Goal: Find specific page/section: Find specific page/section

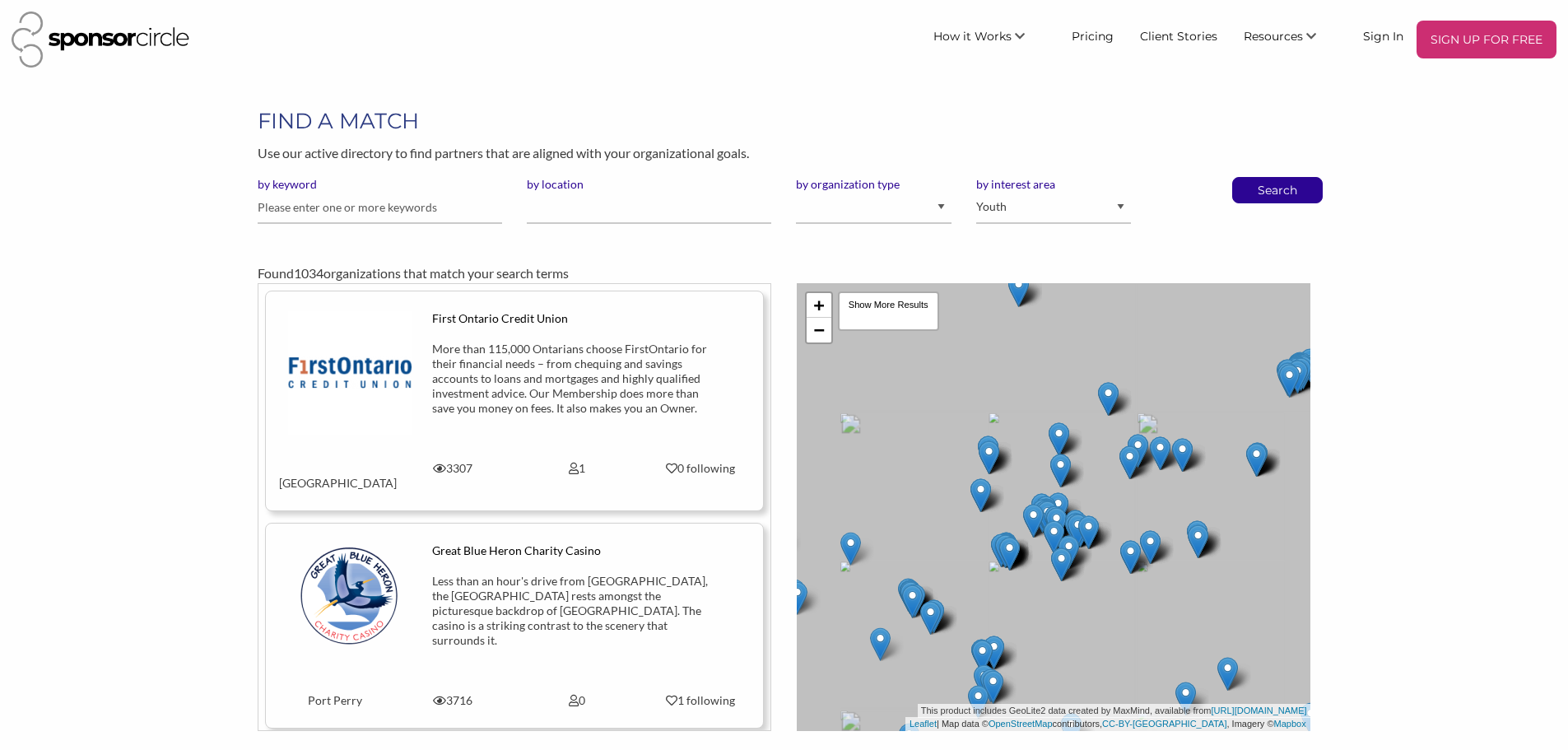
click at [842, 344] on div at bounding box center [842, 344] width 0 height 0
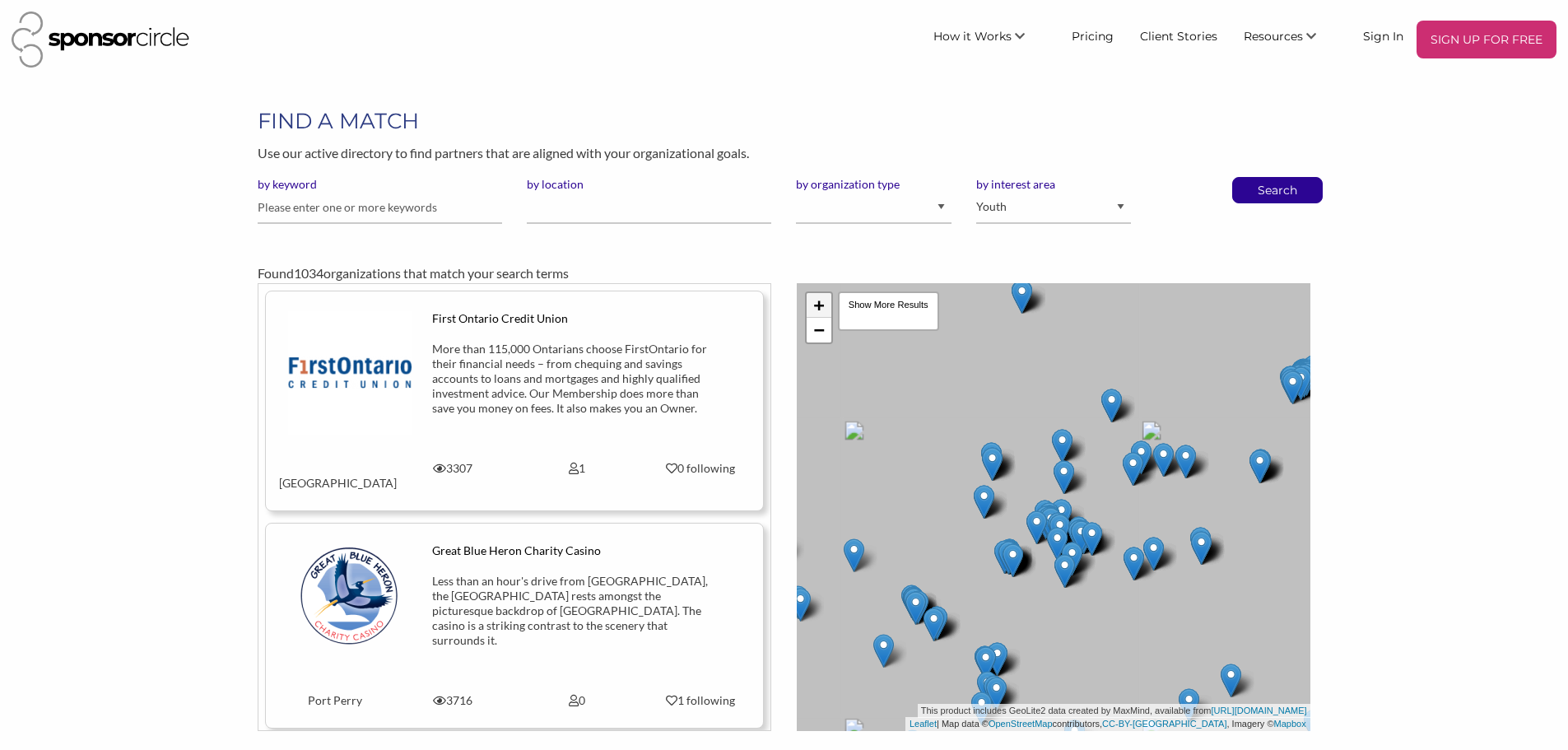
click at [812, 298] on link "+" at bounding box center [819, 305] width 24 height 24
click at [816, 299] on link "+" at bounding box center [819, 305] width 24 height 24
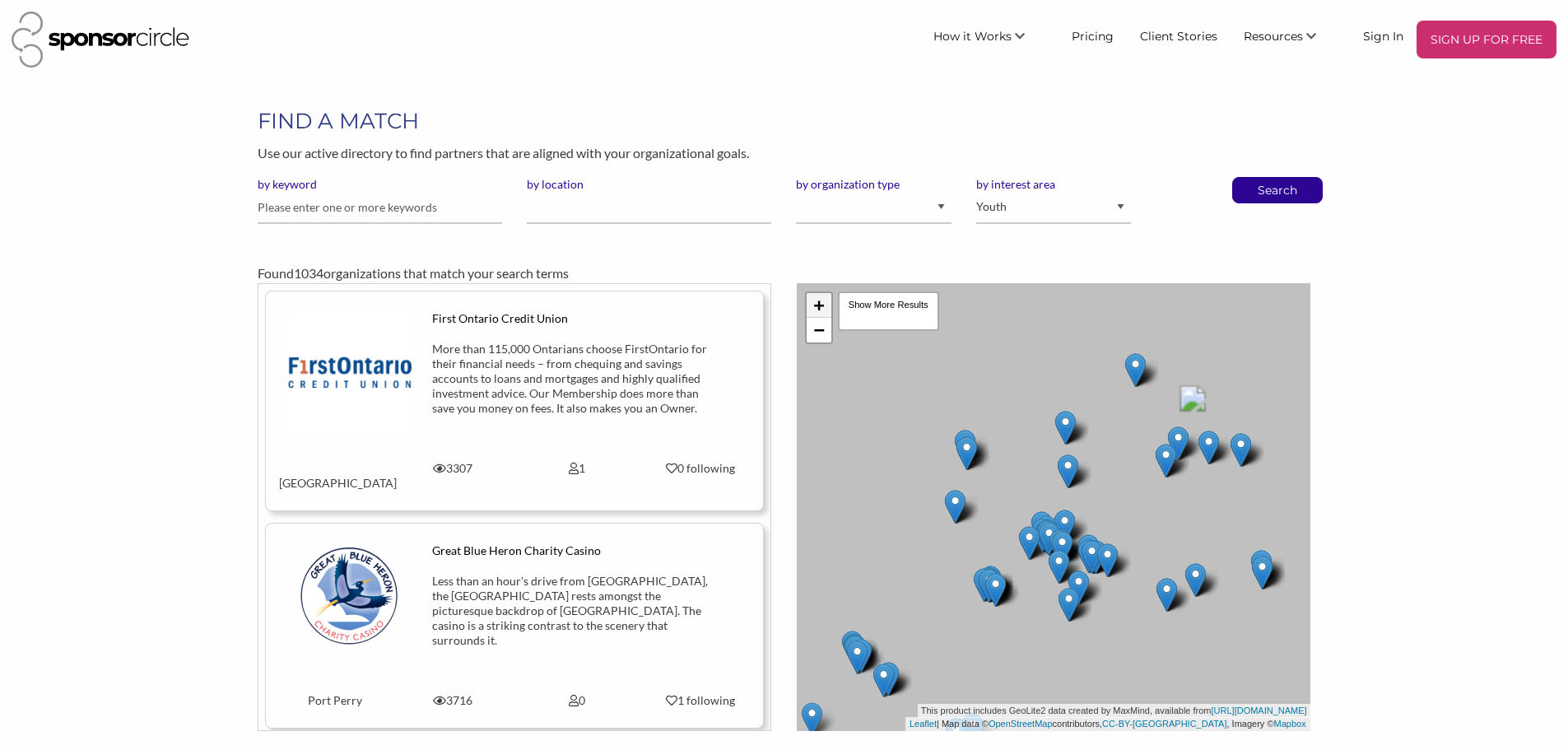
click at [818, 301] on link "+" at bounding box center [819, 305] width 24 height 24
click at [636, 223] on div "by location" at bounding box center [649, 207] width 269 height 60
click at [628, 207] on input "by location" at bounding box center [649, 207] width 244 height 32
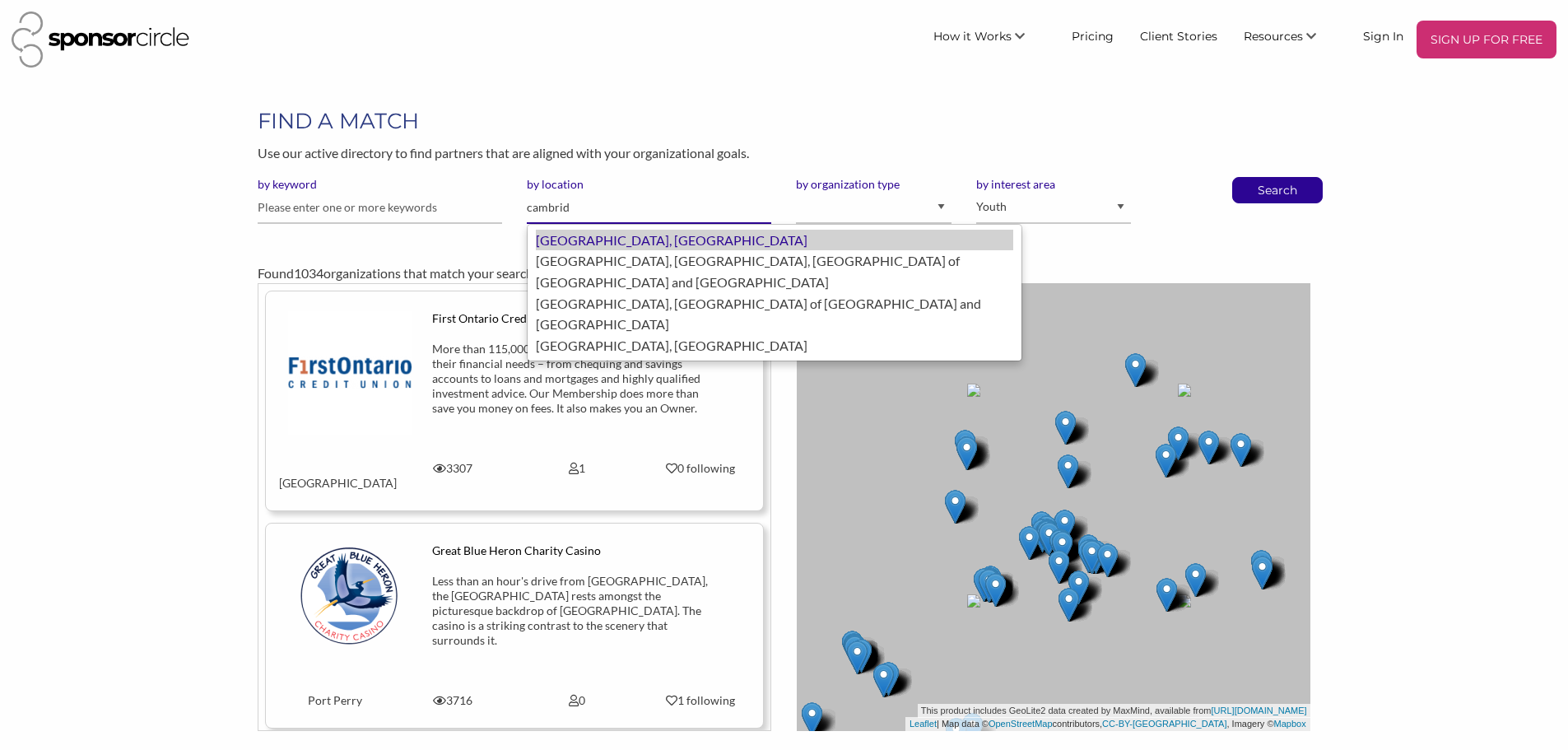
click at [655, 231] on div "Cambridge, Canada" at bounding box center [775, 240] width 477 height 22
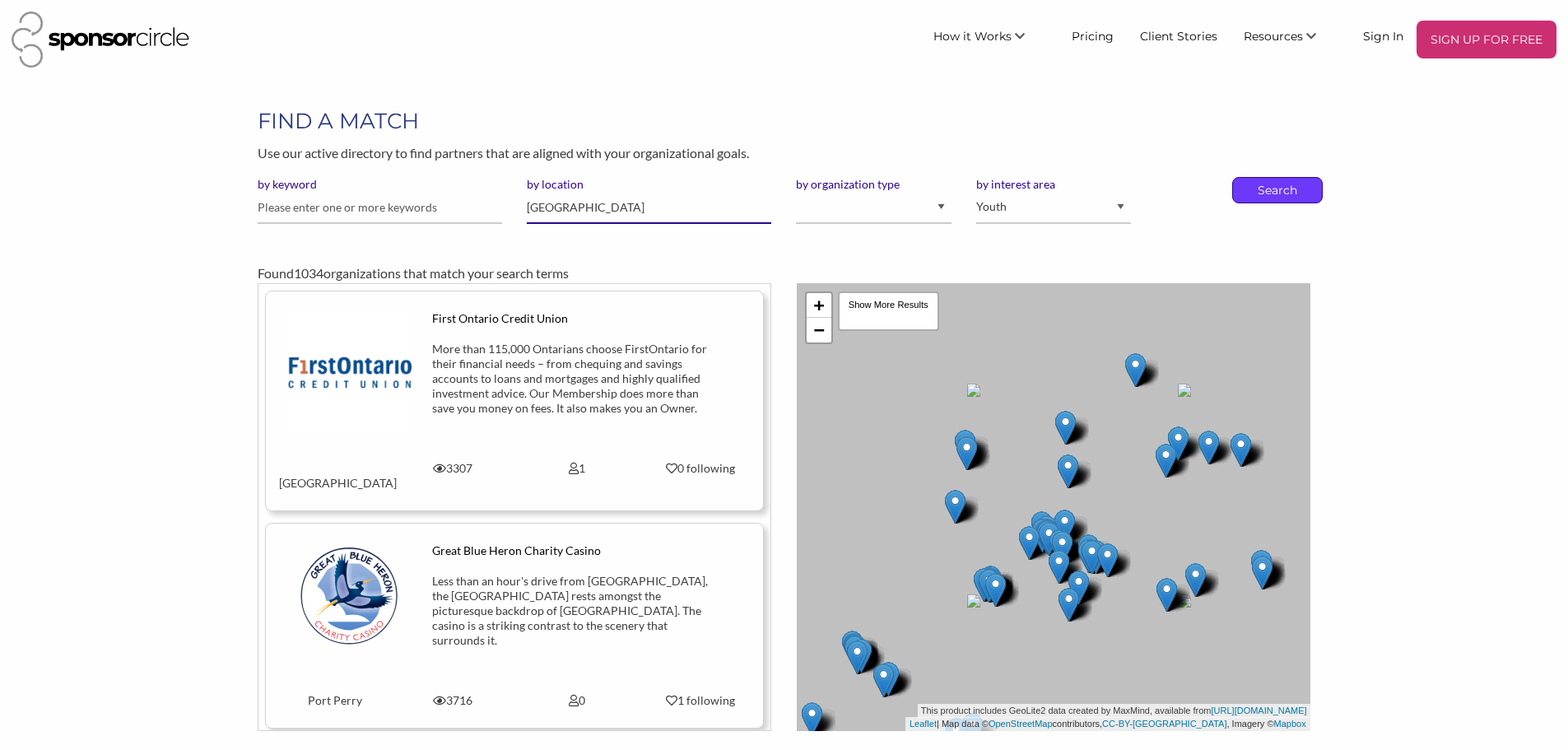
type input "[GEOGRAPHIC_DATA]"
click at [1238, 181] on div "Search" at bounding box center [1277, 190] width 90 height 26
click at [1258, 185] on p "Search" at bounding box center [1278, 190] width 54 height 24
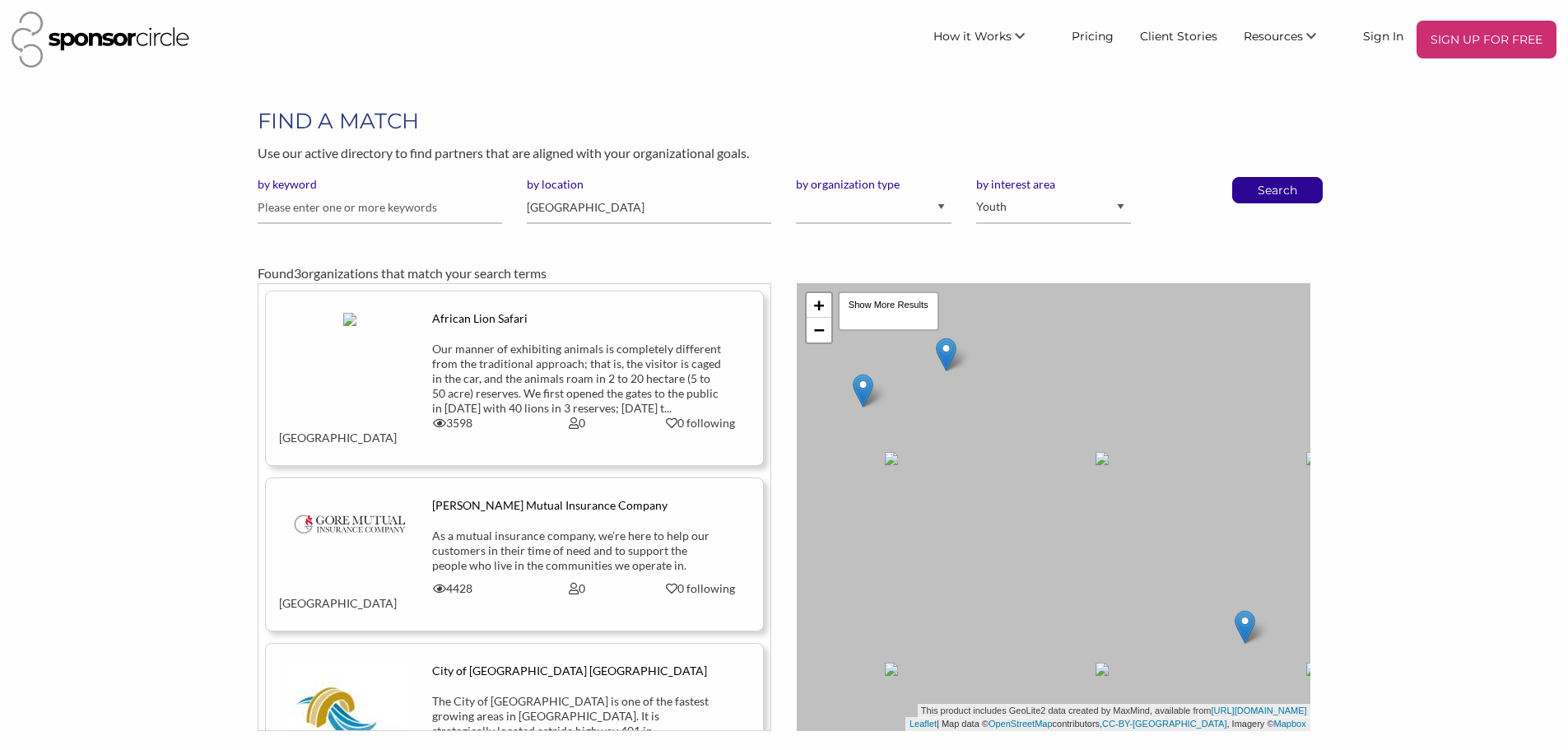
click at [1247, 624] on img at bounding box center [1245, 627] width 21 height 34
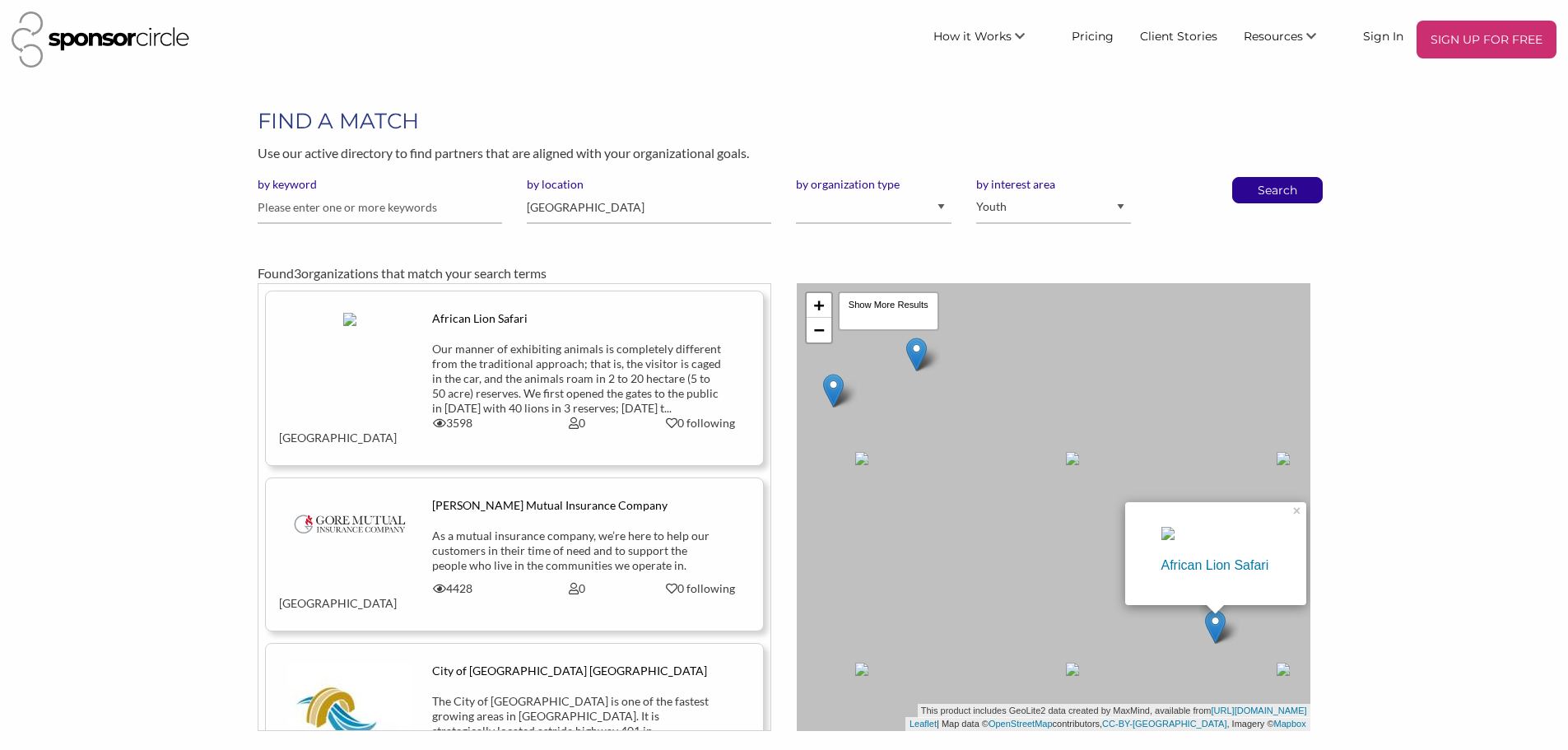
click at [915, 360] on img at bounding box center [916, 354] width 21 height 34
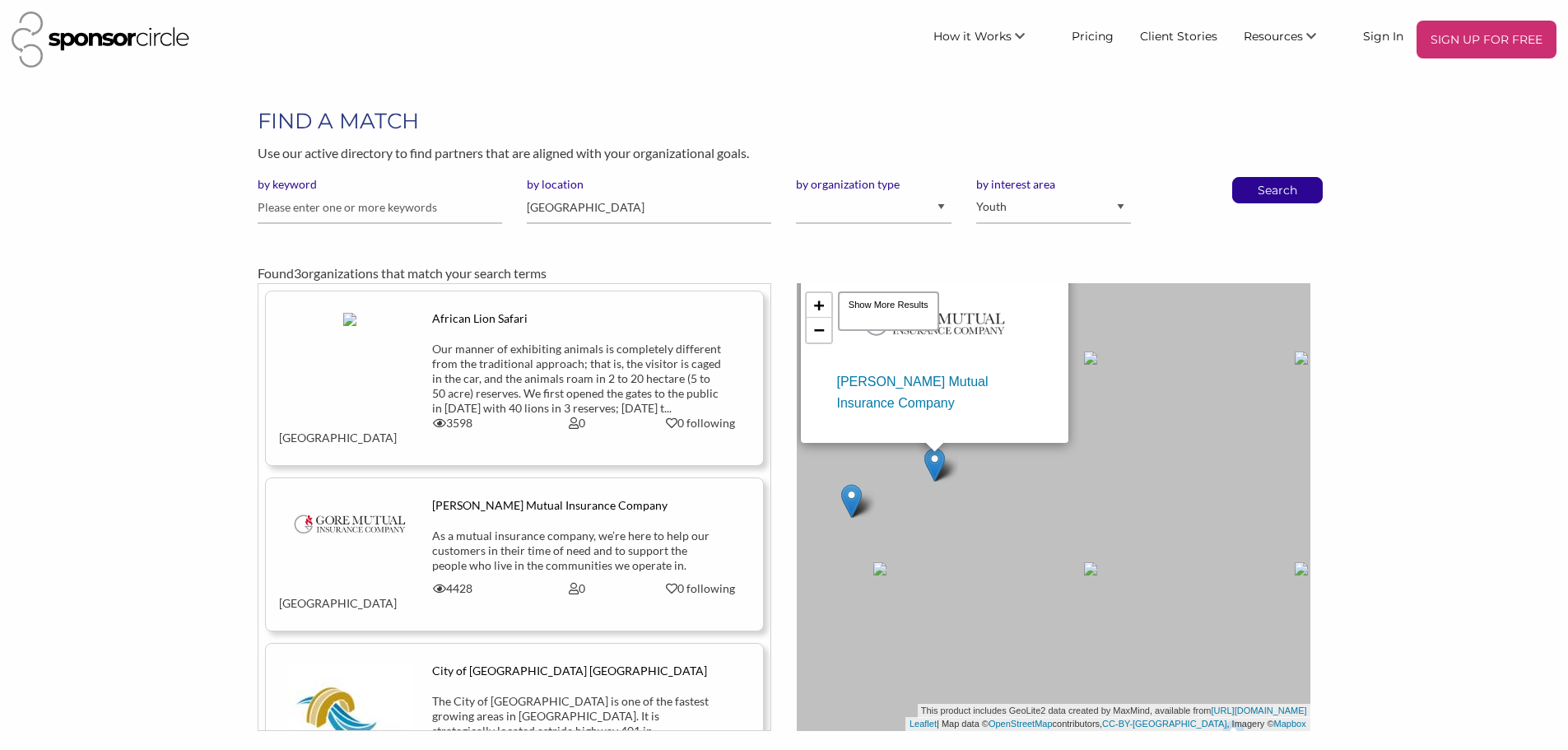
click at [859, 508] on img at bounding box center [852, 500] width 21 height 34
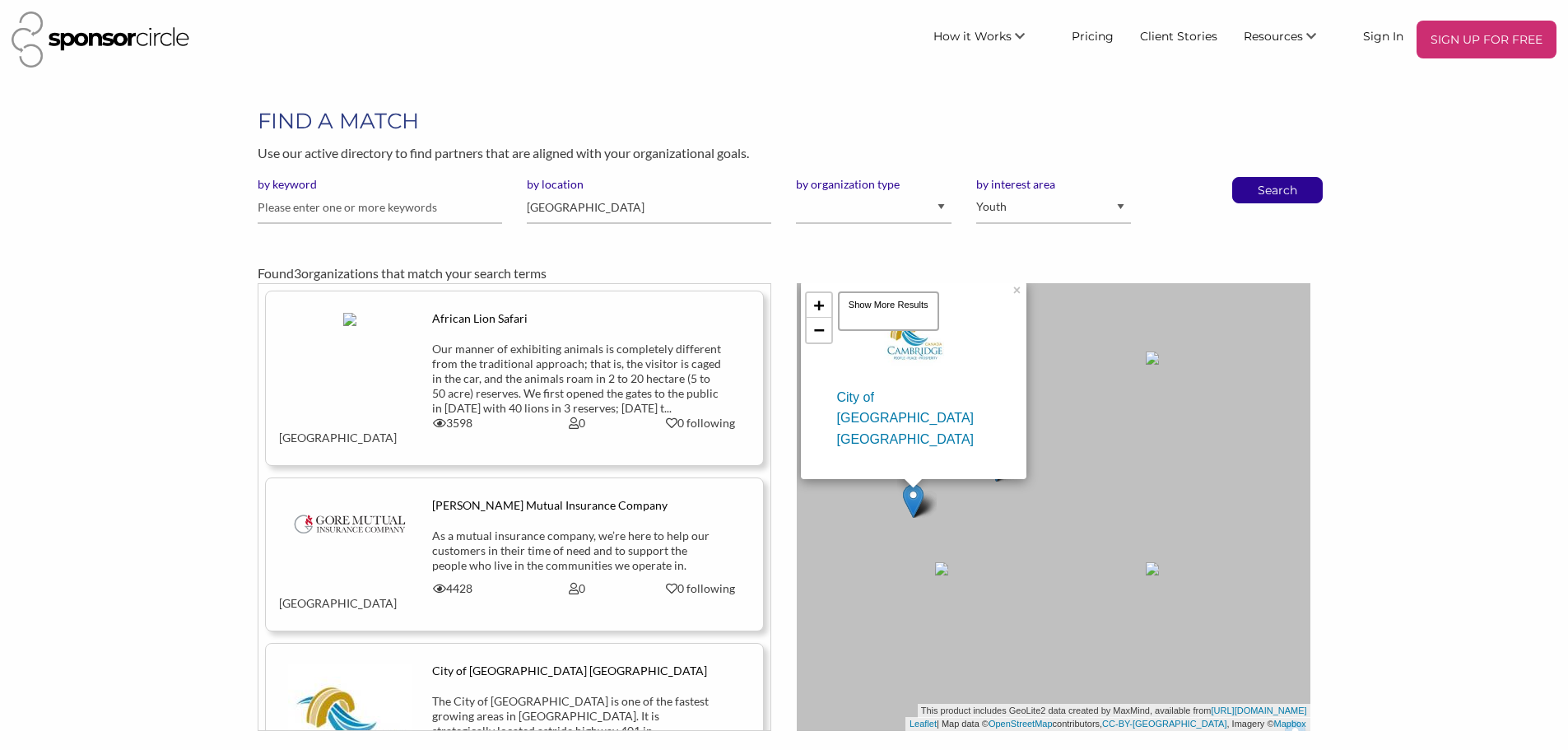
click at [517, 497] on div "[PERSON_NAME] Mutual Insurance Company" at bounding box center [576, 505] width 289 height 15
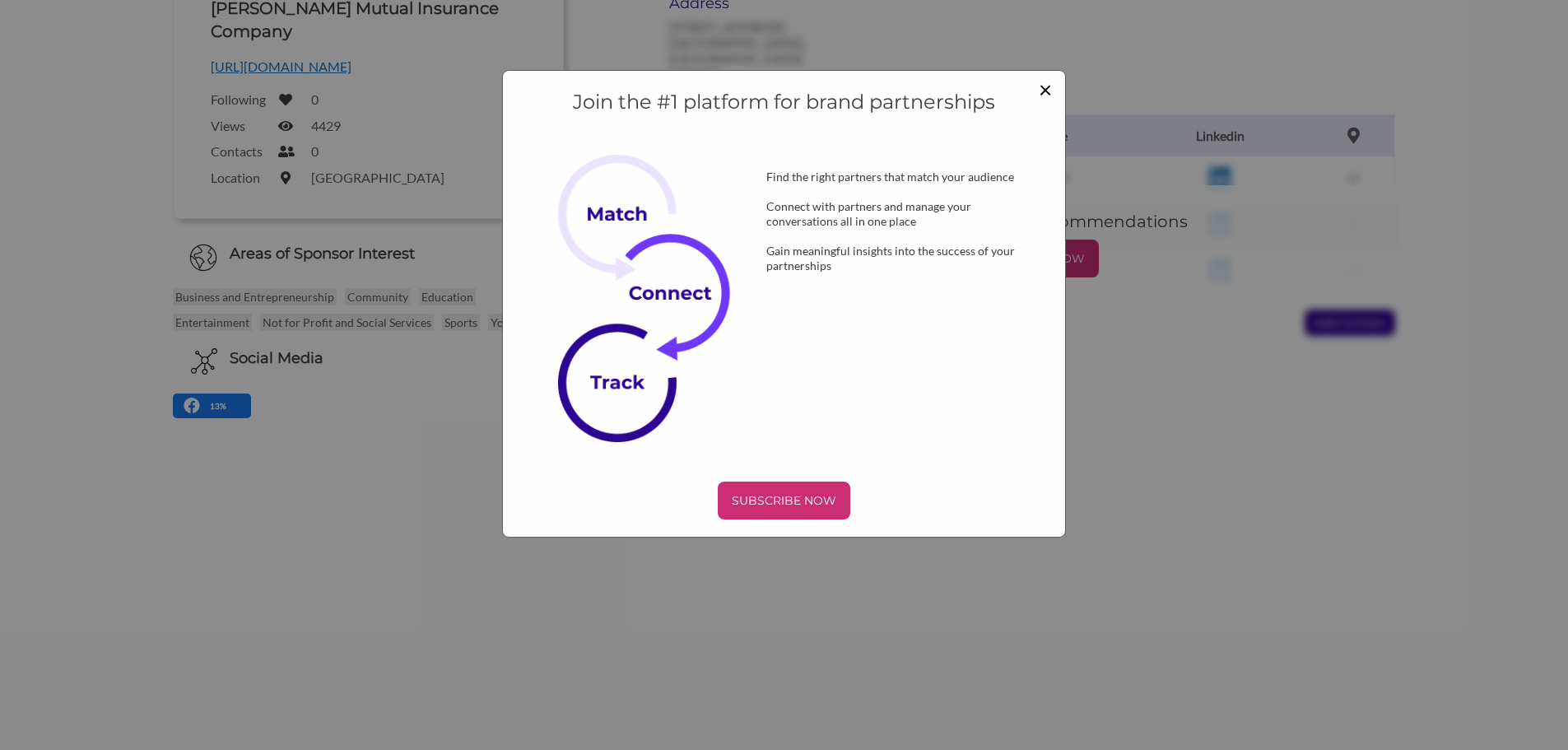
drag, startPoint x: 1038, startPoint y: 75, endPoint x: 1040, endPoint y: 86, distance: 11.2
click at [1038, 77] on div "Join the #1 platform for brand partnerships Find the right partners that match …" at bounding box center [784, 304] width 564 height 467
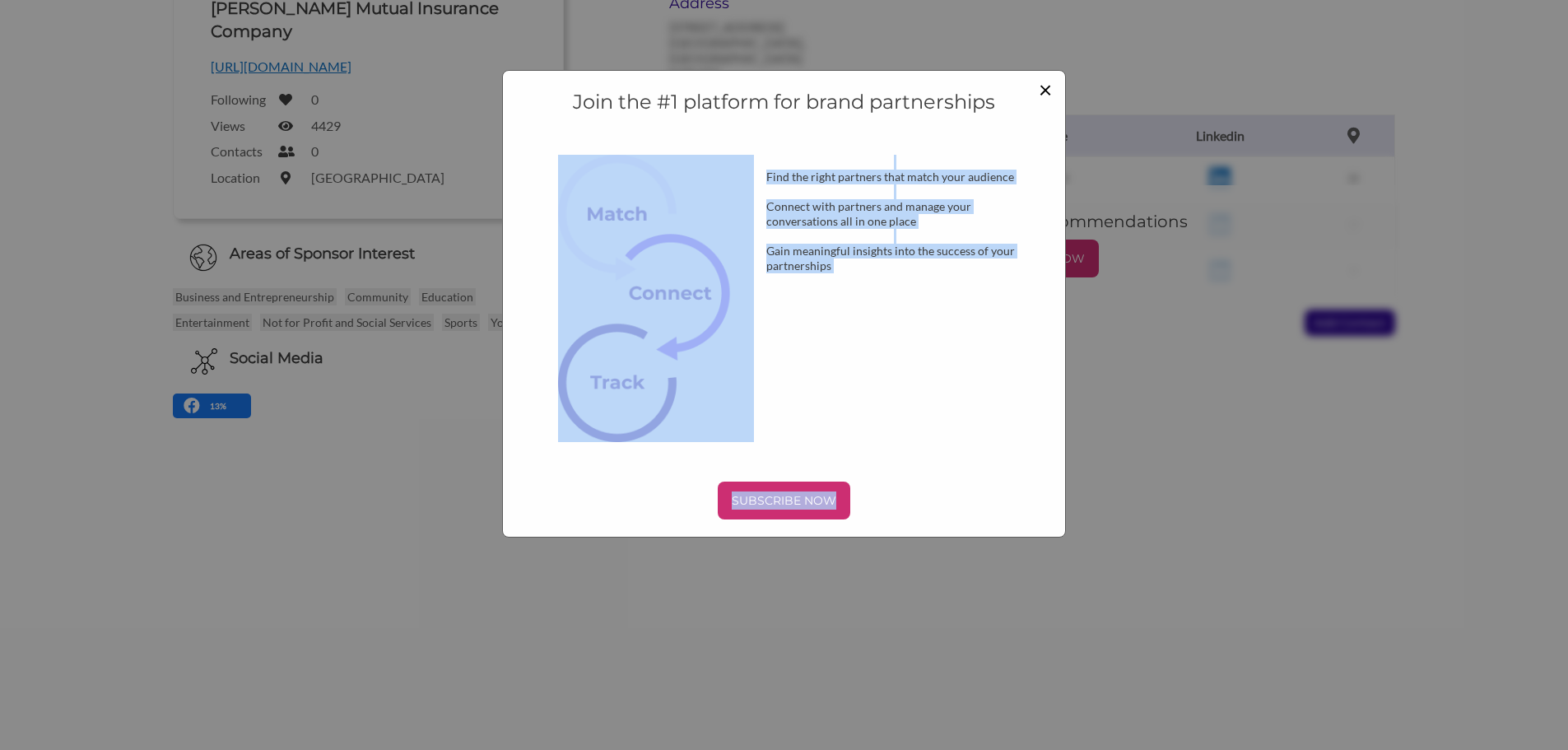
click at [1041, 91] on span "×" at bounding box center [1045, 89] width 13 height 28
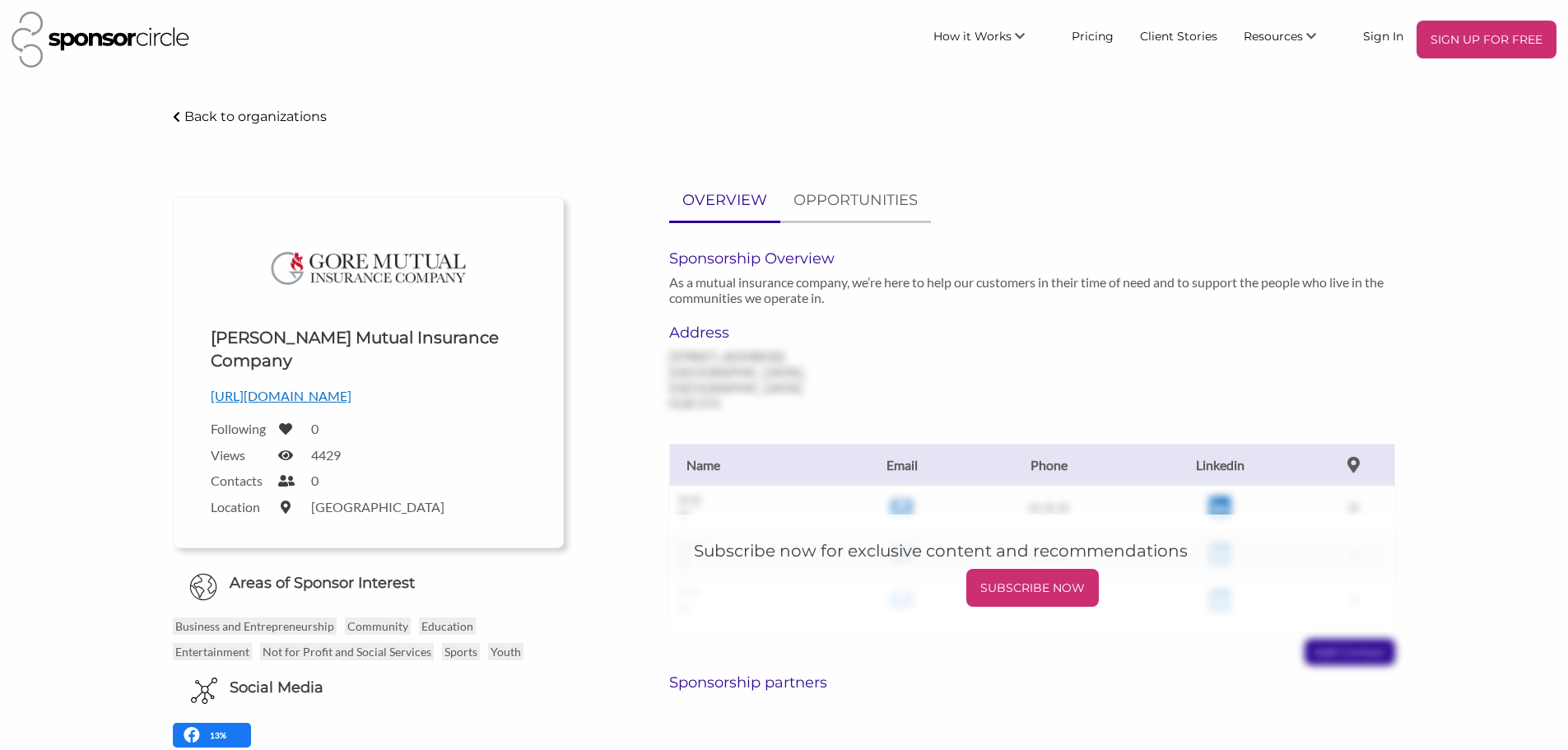
scroll to position [329, 0]
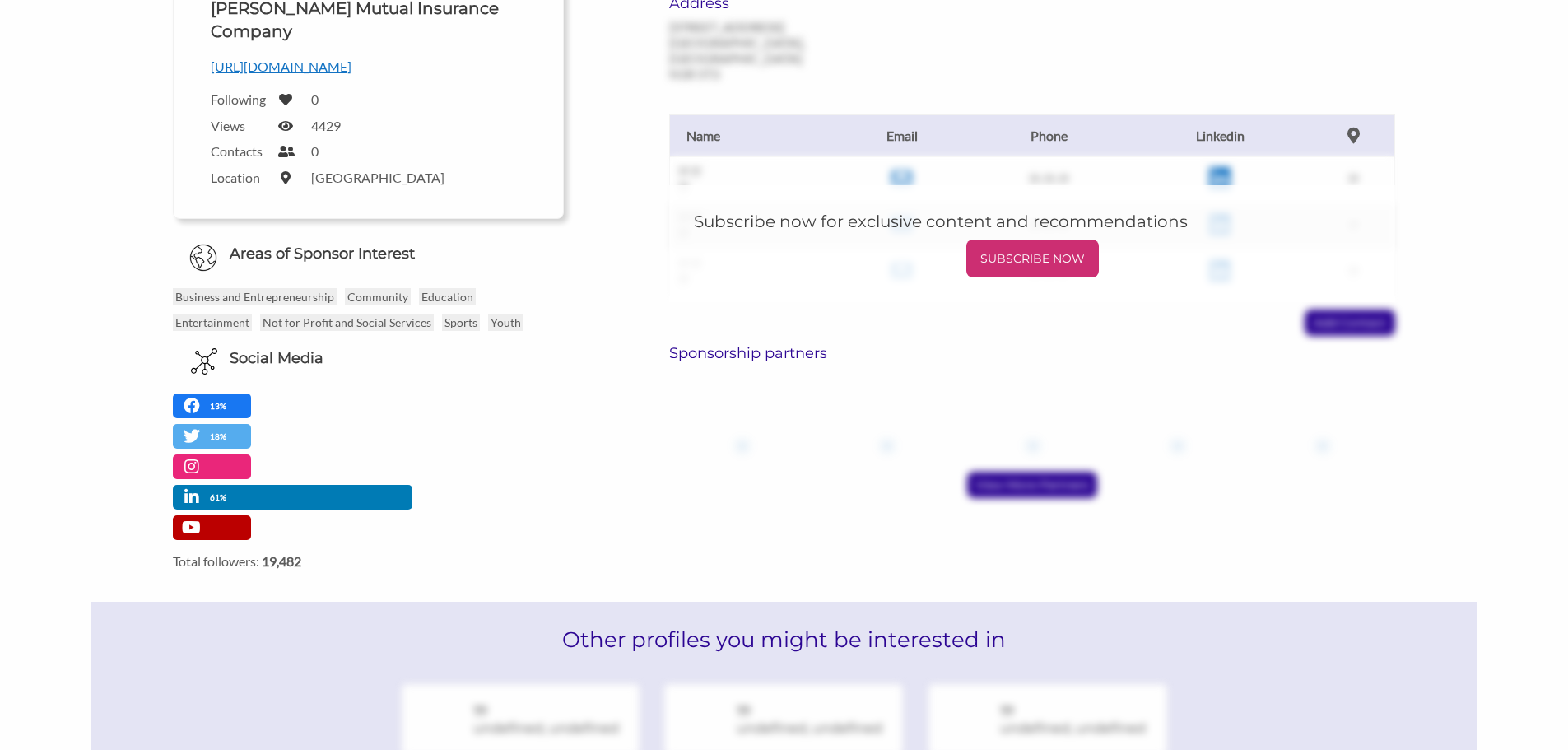
click at [338, 56] on p "http://www.goremutual.ca" at bounding box center [368, 67] width 315 height 22
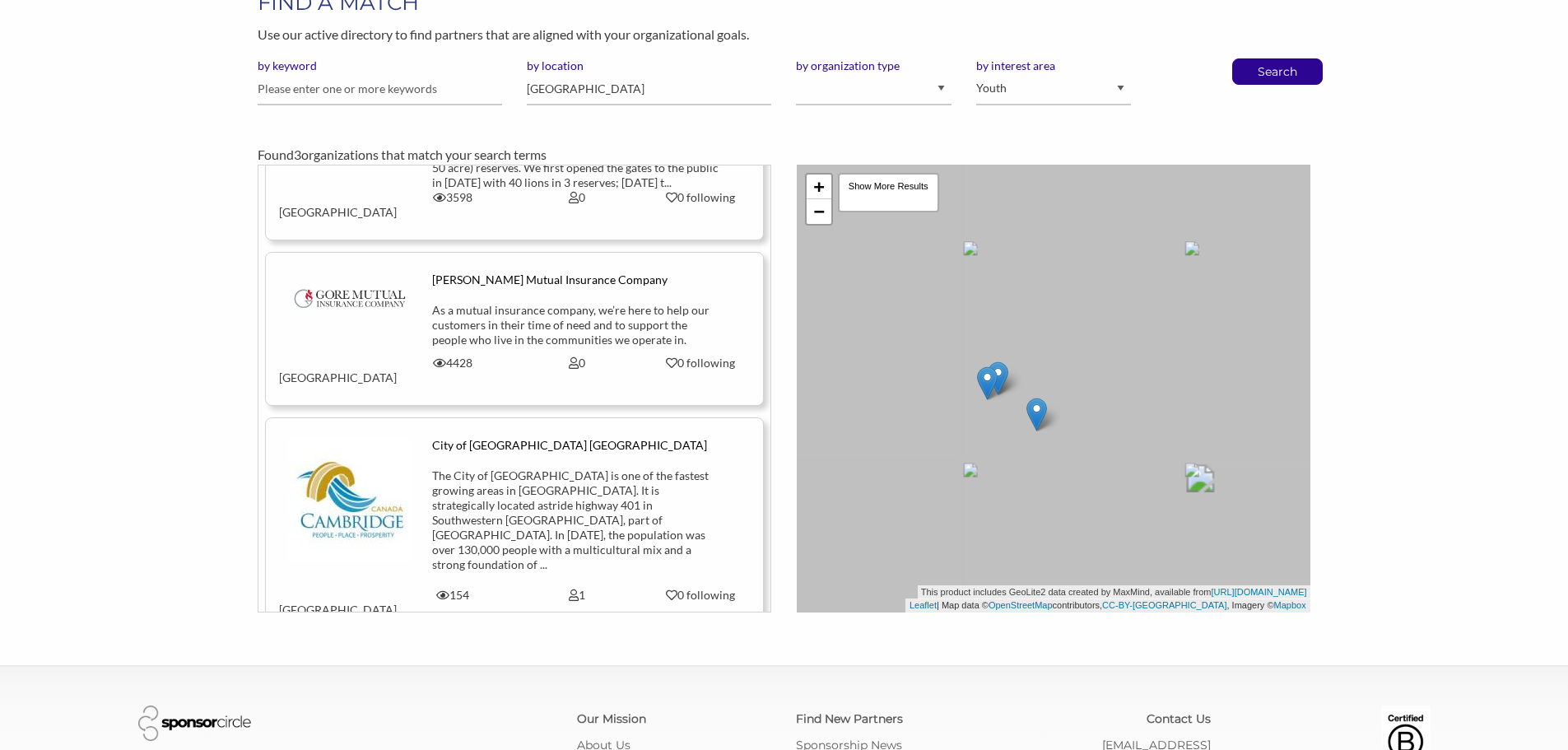
scroll to position [244, 0]
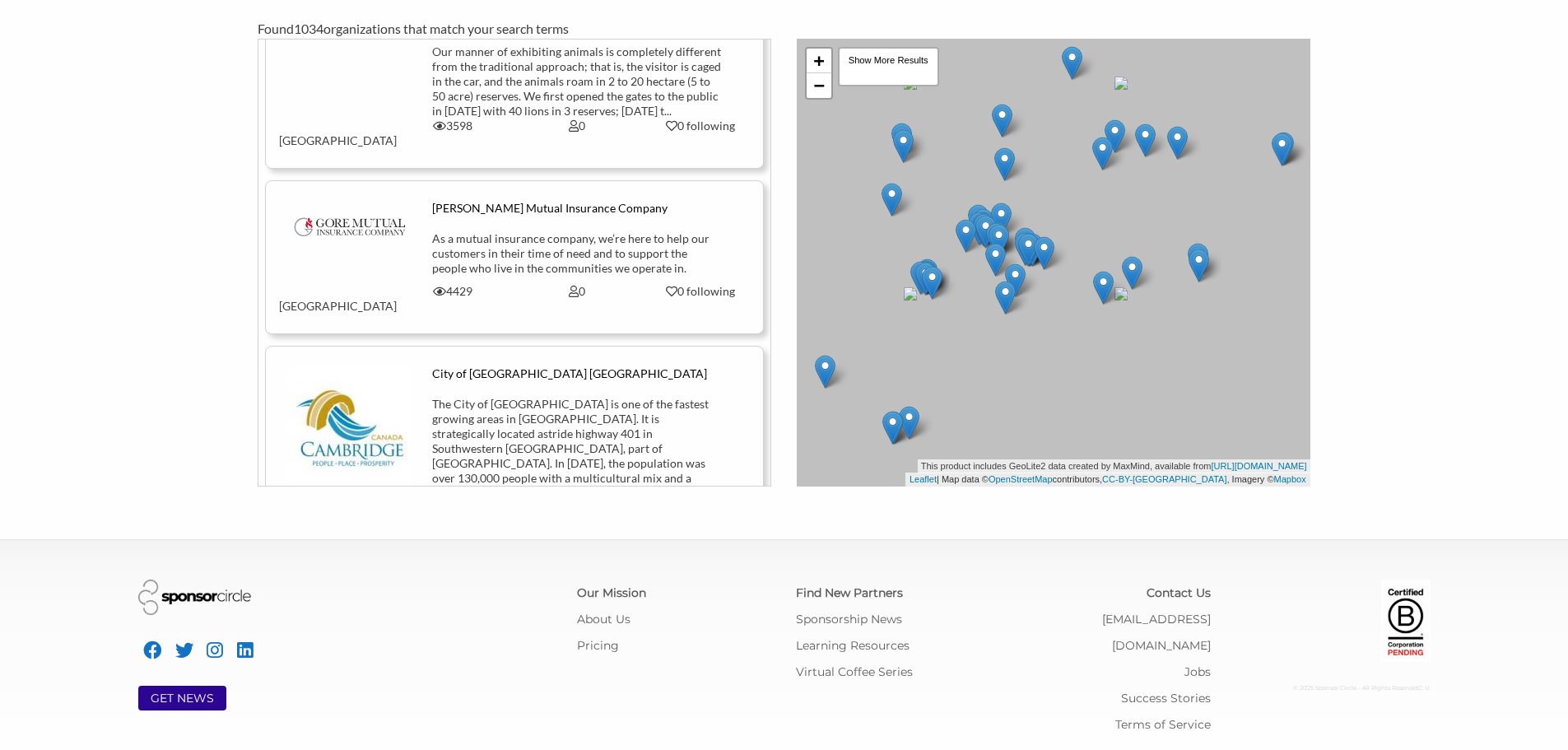
scroll to position [2469, 0]
